Goal: Information Seeking & Learning: Learn about a topic

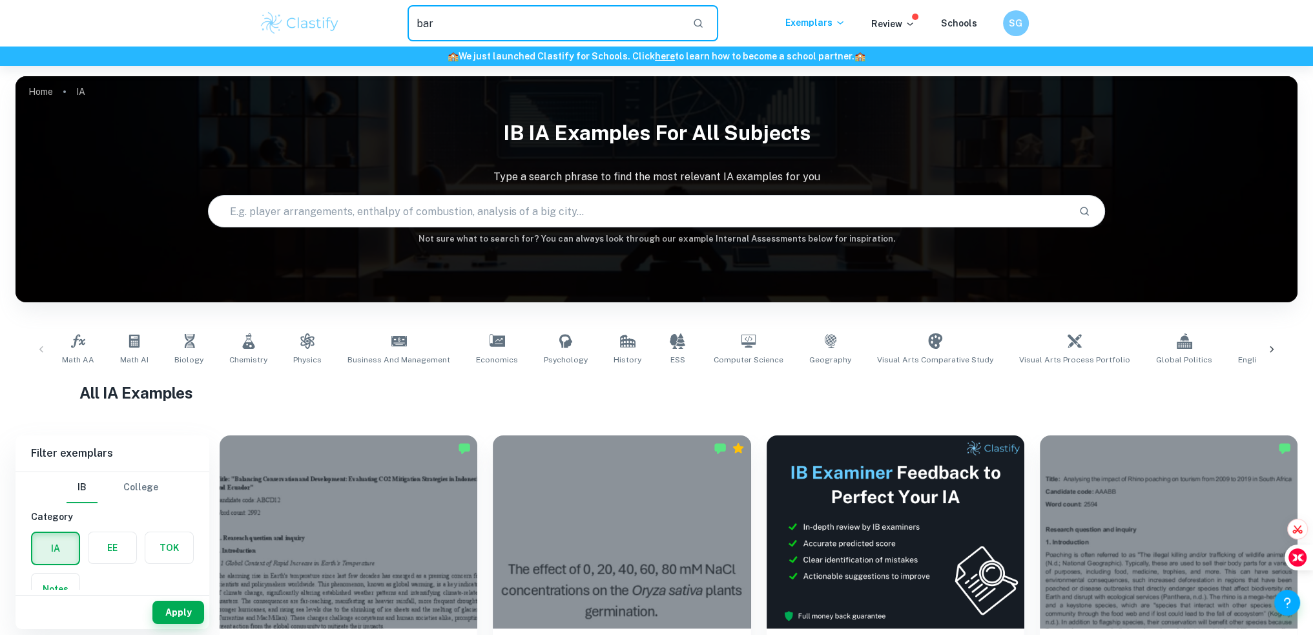
type input "barbie"
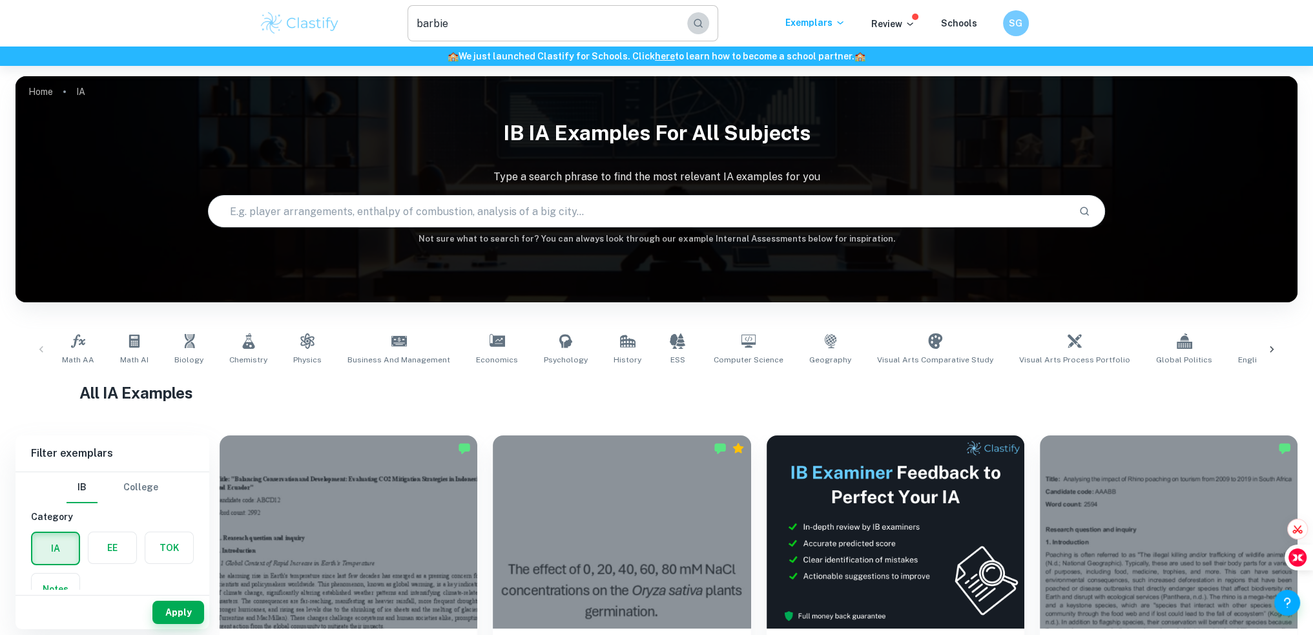
click at [709, 23] on button "button" at bounding box center [698, 23] width 22 height 22
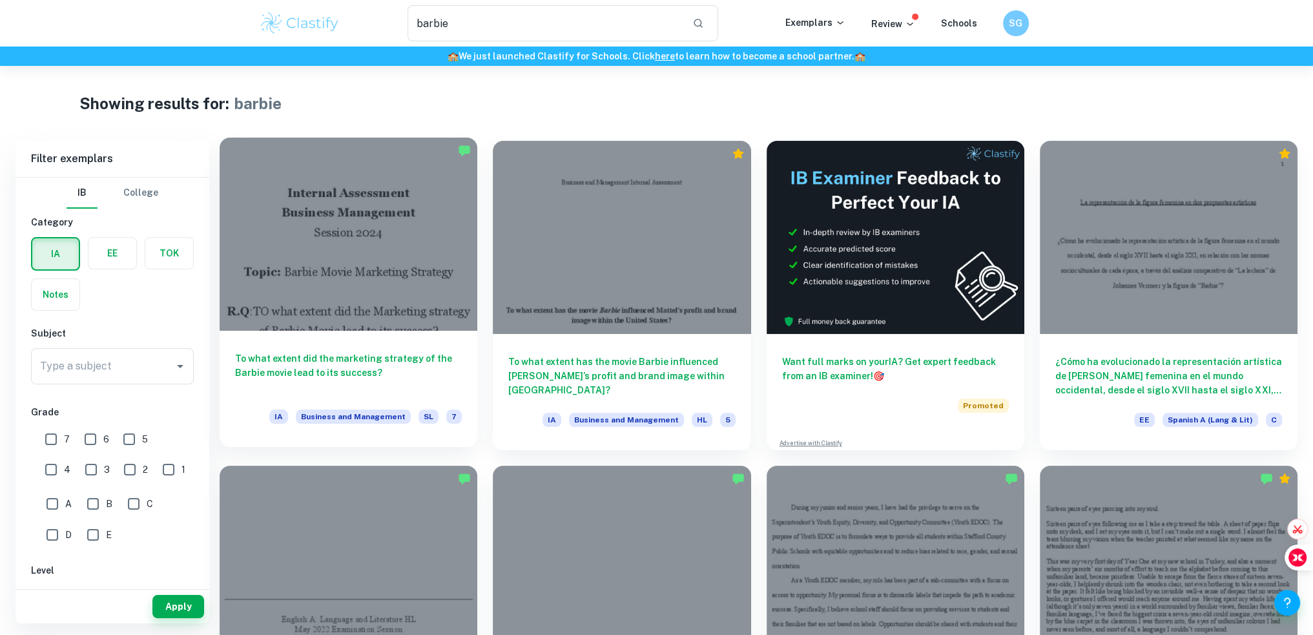
click at [373, 273] on div at bounding box center [349, 234] width 258 height 193
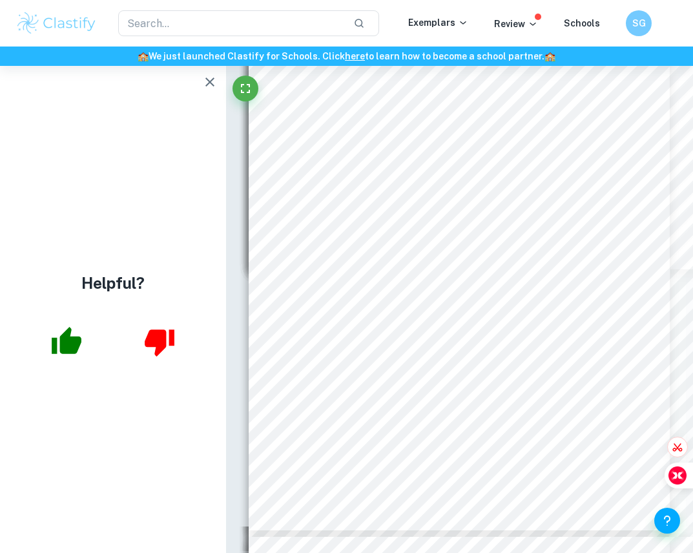
scroll to position [3994, 0]
click at [481, 197] on span "ï" at bounding box center [482, 200] width 3 height 8
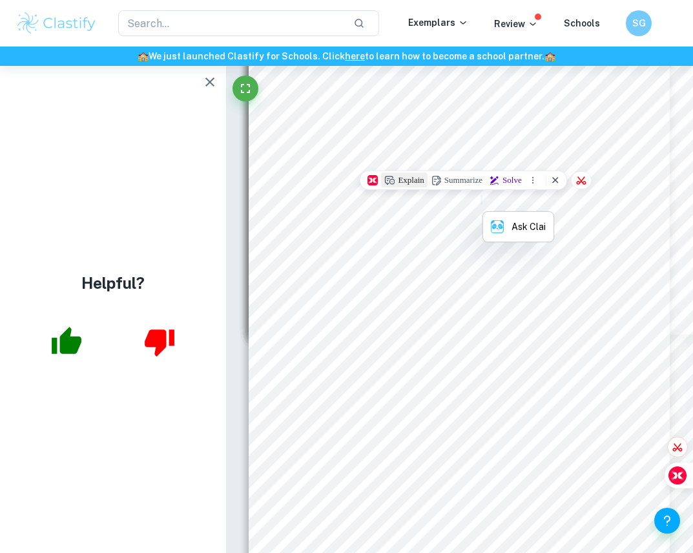
click at [397, 173] on button "Explain" at bounding box center [404, 179] width 46 height 15
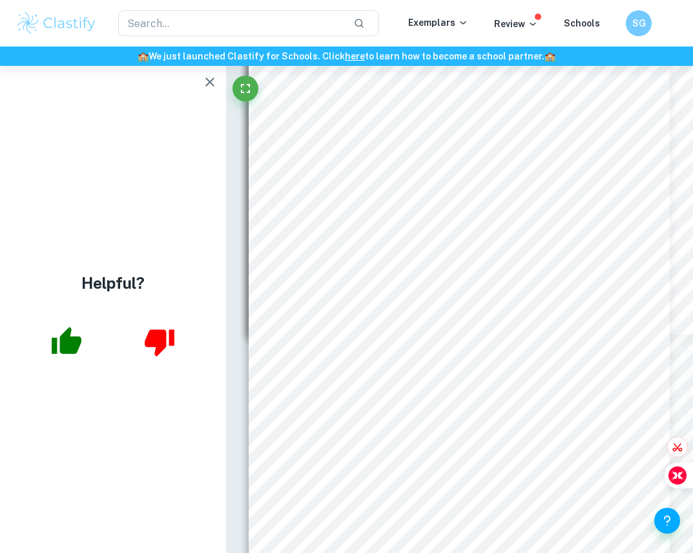
click at [508, 103] on div "SWOT Analysis: The strengths of the marketing campaign including, the strong br…" at bounding box center [460, 323] width 422 height 546
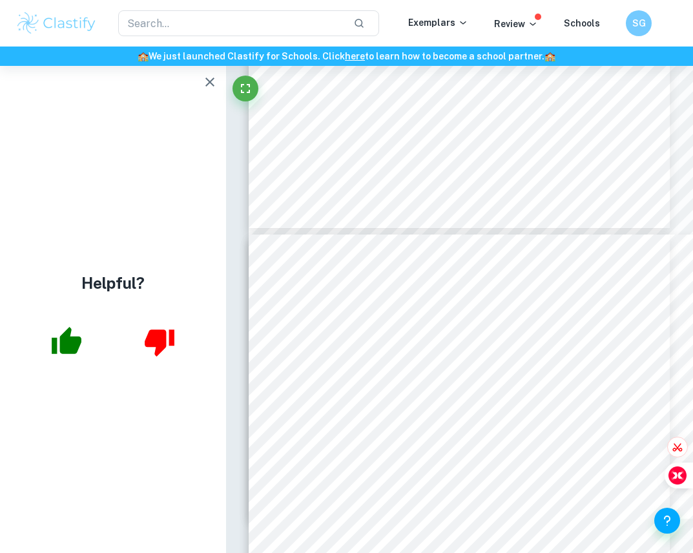
scroll to position [4381, 0]
type input "8"
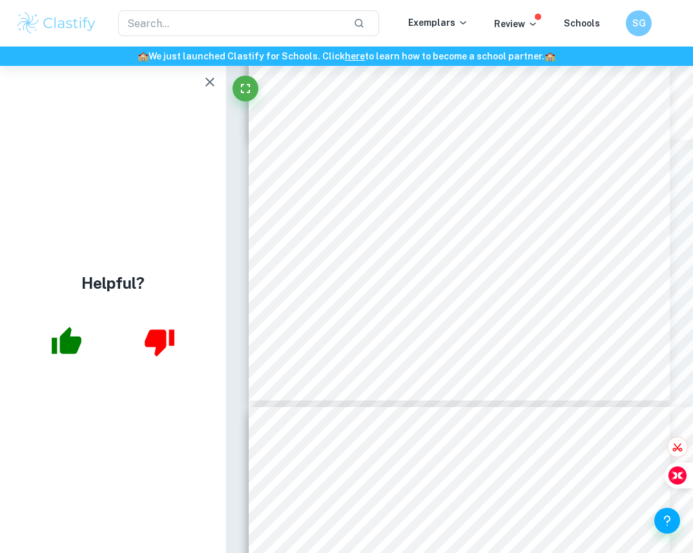
scroll to position [4187, 0]
click at [432, 6] on div "​ Exemplars Review Schools SG" at bounding box center [346, 23] width 693 height 47
click at [649, 114] on div "SWOT Analysis: The strengths of the marketing campaign including, the strong br…" at bounding box center [460, 130] width 422 height 546
